Goal: Obtain resource: Download file/media

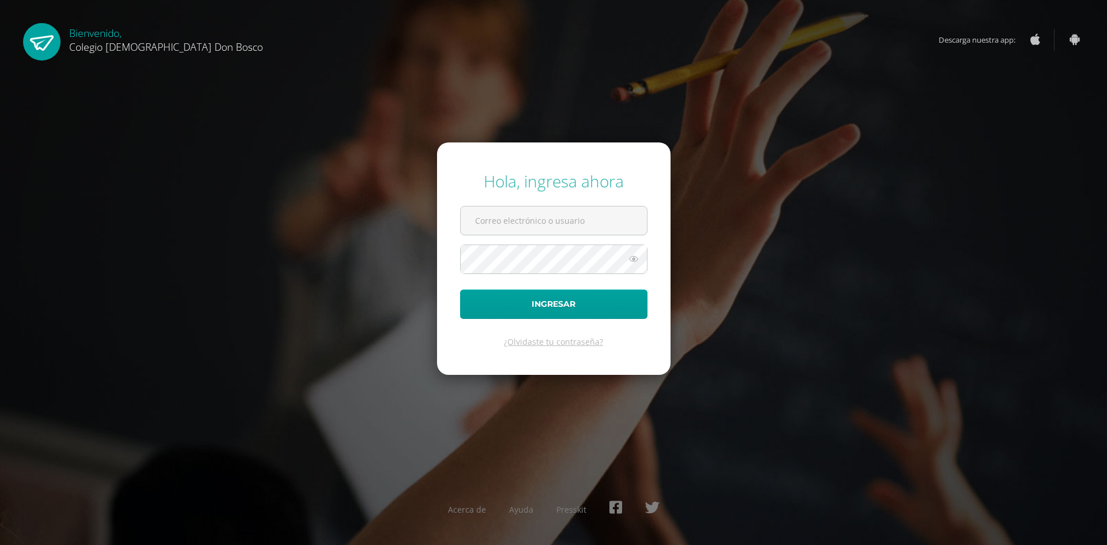
type input "oscar_paz@donbosco.edu.gt"
click at [633, 264] on icon at bounding box center [633, 259] width 15 height 14
click at [577, 300] on button "Ingresar" at bounding box center [553, 303] width 187 height 29
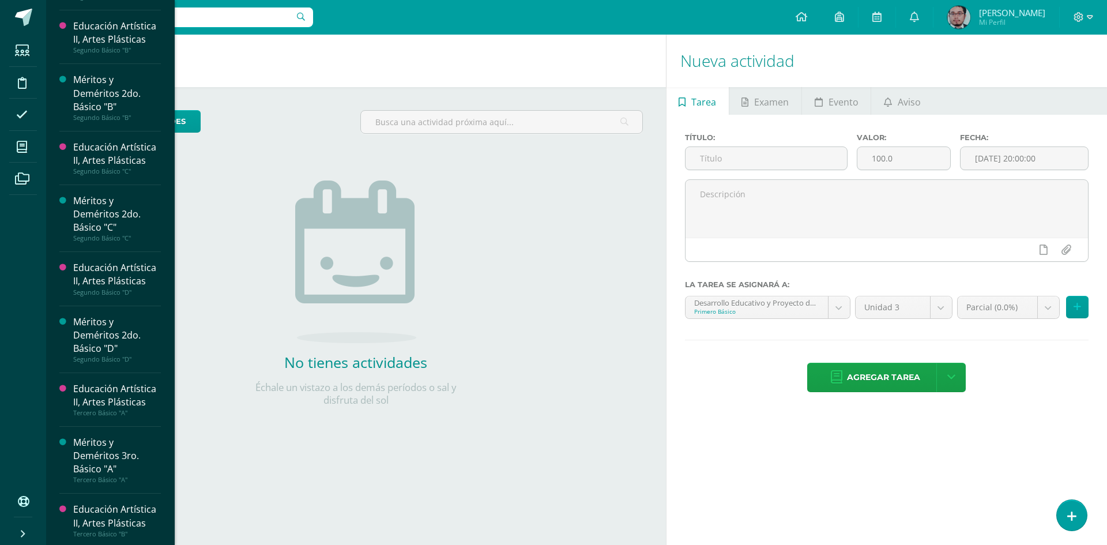
scroll to position [989, 0]
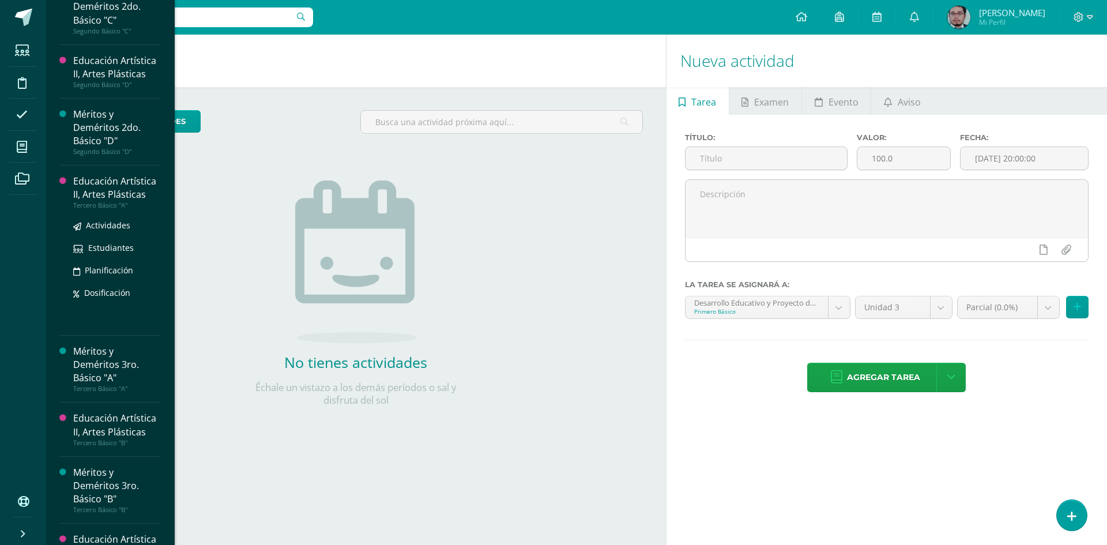
click at [102, 201] on div "Tercero Básico "A"" at bounding box center [117, 205] width 88 height 8
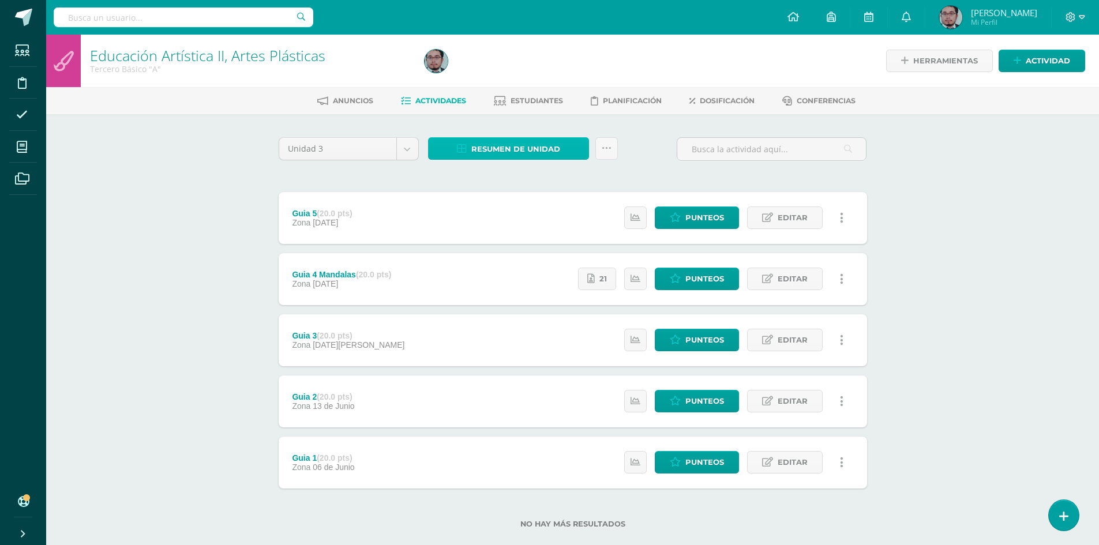
click at [503, 149] on span "Resumen de unidad" at bounding box center [515, 148] width 89 height 21
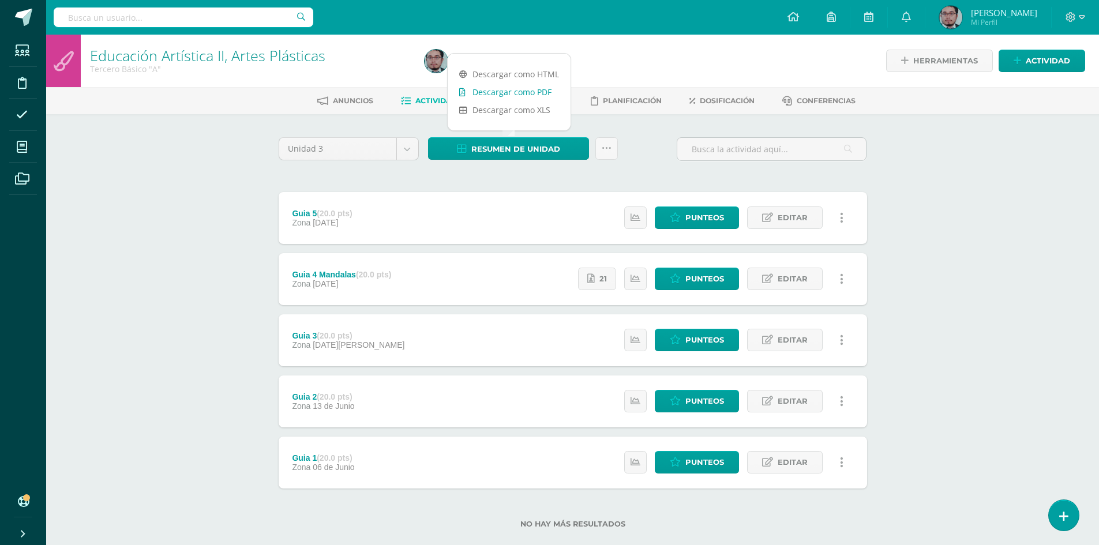
click at [498, 91] on link "Descargar como PDF" at bounding box center [509, 92] width 123 height 18
click at [1081, 18] on icon at bounding box center [1081, 17] width 6 height 4
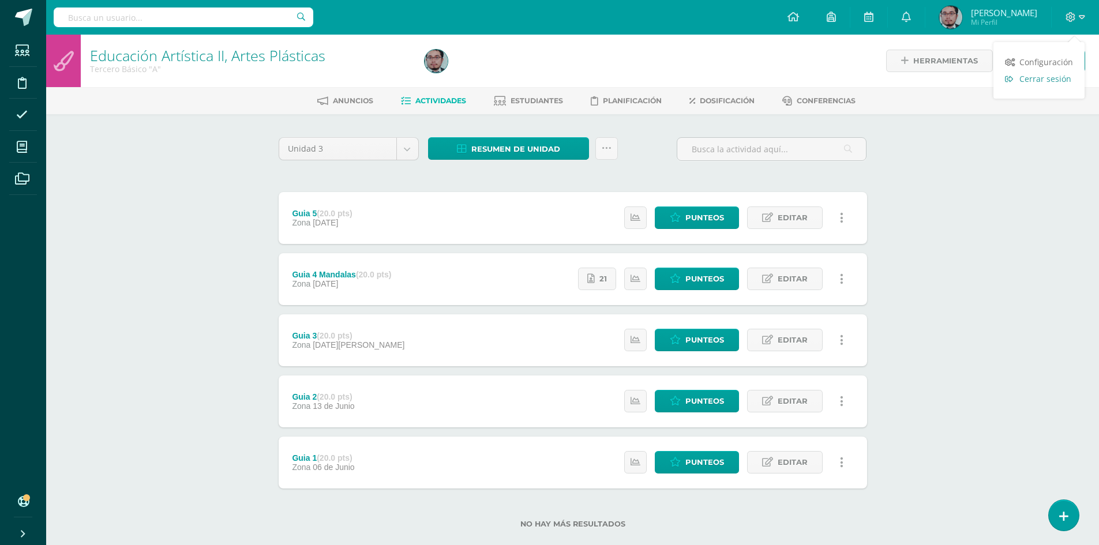
click at [1041, 77] on span "Cerrar sesión" at bounding box center [1045, 78] width 52 height 11
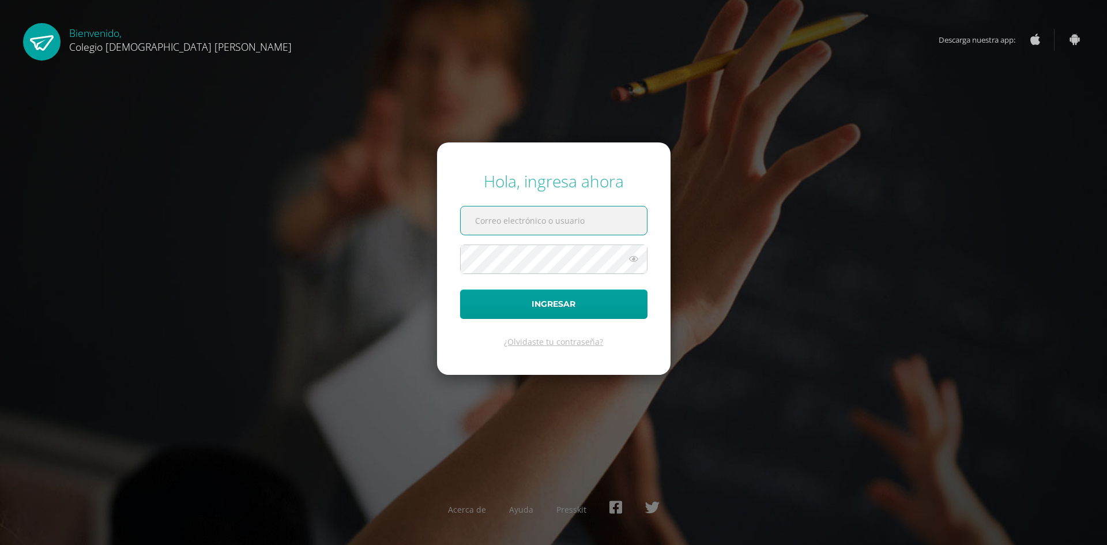
type input "oscar_paz@donbosco.edu.gt"
click at [412, 275] on div "Hola, ingresa ahora oscar_paz@donbosco.edu.gt Ingresar ¿Olvidaste tu contraseña…" at bounding box center [554, 272] width 744 height 223
drag, startPoint x: 630, startPoint y: 223, endPoint x: 242, endPoint y: 262, distance: 389.5
click at [240, 262] on div "Hola, ingresa ahora oscar_paz@donbosco.edu.gt Ingresar ¿Olvidaste tu contraseña…" at bounding box center [554, 272] width 744 height 223
click at [326, 235] on div "Hola, ingresa ahora Ingresar ¿Olvidaste tu contraseña? Acerca de Ayuda Presskit" at bounding box center [554, 272] width 744 height 223
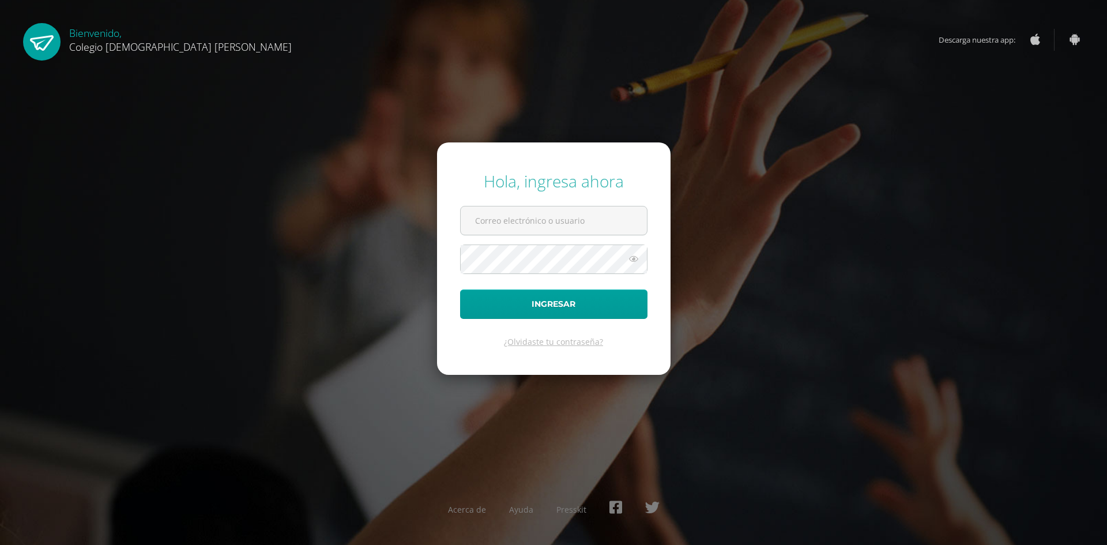
type input "[EMAIL_ADDRESS][DOMAIN_NAME]"
click at [402, 276] on div "Hola, ingresa ahora [EMAIL_ADDRESS][DOMAIN_NAME] Ingresar ¿Olvidaste tu contras…" at bounding box center [554, 272] width 744 height 223
click at [585, 232] on input "[EMAIL_ADDRESS][DOMAIN_NAME]" at bounding box center [554, 220] width 186 height 28
drag, startPoint x: 591, startPoint y: 223, endPoint x: 353, endPoint y: 255, distance: 240.4
click at [353, 255] on div "Hola, ingresa ahora [EMAIL_ADDRESS][DOMAIN_NAME] Ingresar ¿Olvidaste tu contras…" at bounding box center [554, 272] width 744 height 223
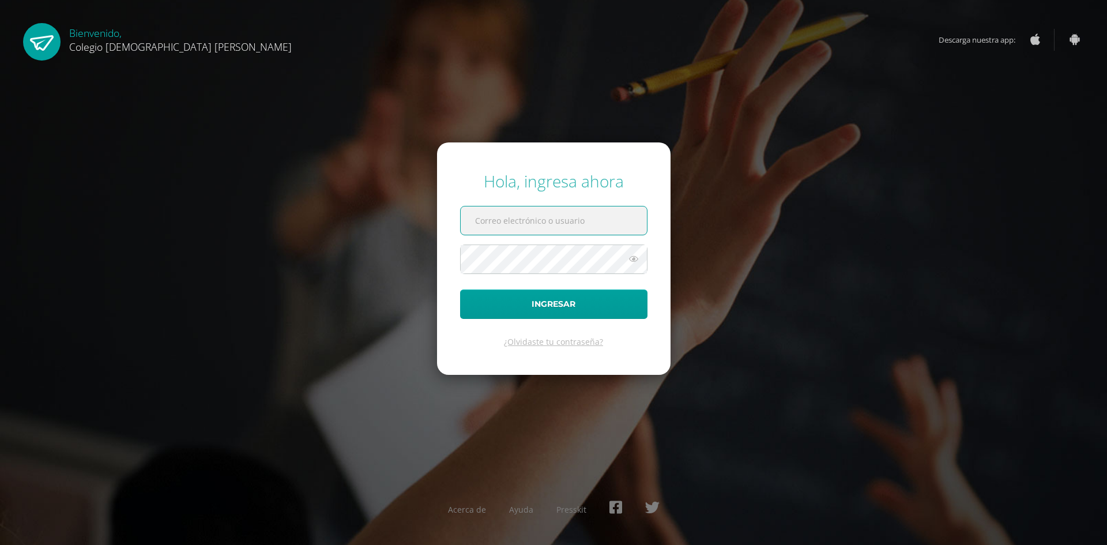
click at [479, 220] on input "text" at bounding box center [554, 220] width 186 height 28
click at [488, 222] on input "text" at bounding box center [554, 220] width 186 height 28
